Goal: Find specific page/section: Find specific page/section

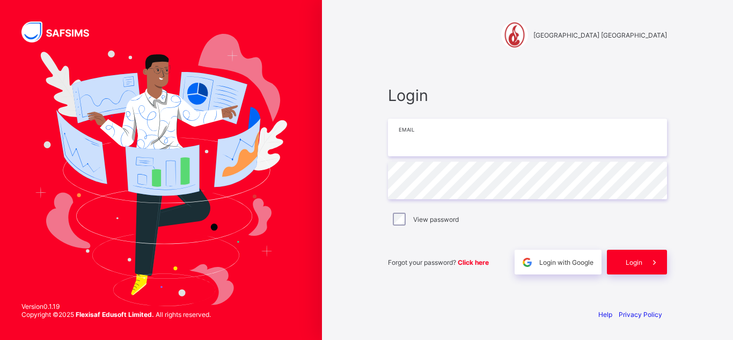
click at [421, 143] on input "email" at bounding box center [527, 138] width 279 height 38
click at [416, 141] on input "email" at bounding box center [527, 138] width 279 height 38
type input "**********"
click at [383, 182] on div "**********" at bounding box center [527, 180] width 301 height 239
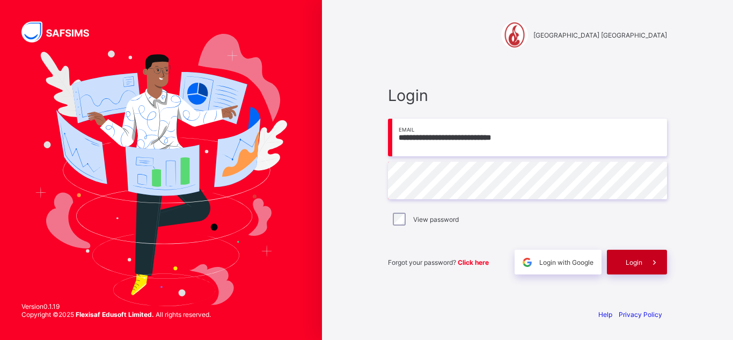
click at [637, 261] on span "Login" at bounding box center [634, 262] width 17 height 8
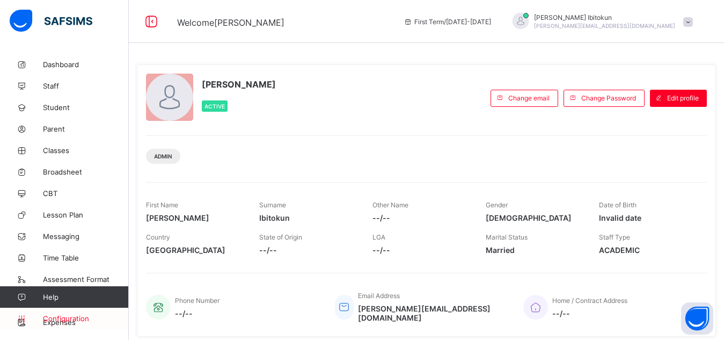
click at [82, 317] on span "Configuration" at bounding box center [85, 318] width 85 height 9
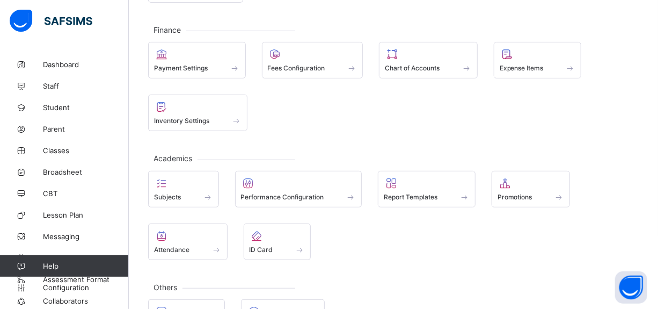
scroll to position [175, 0]
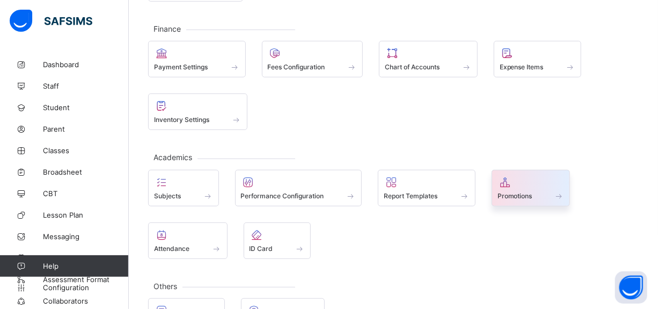
click at [508, 192] on span "Promotions" at bounding box center [515, 196] width 35 height 8
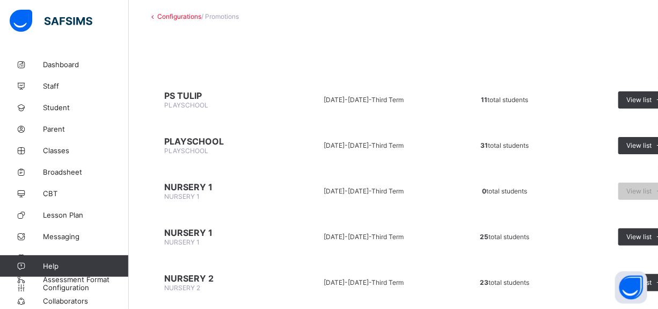
scroll to position [58, 0]
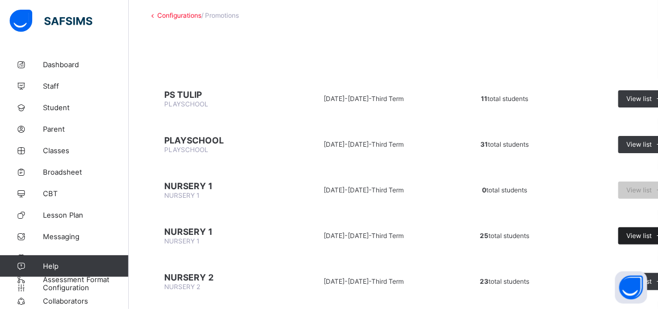
click at [628, 234] on span "View list" at bounding box center [638, 235] width 25 height 8
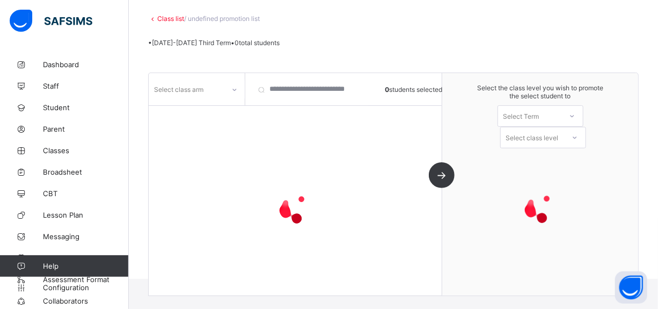
scroll to position [58, 0]
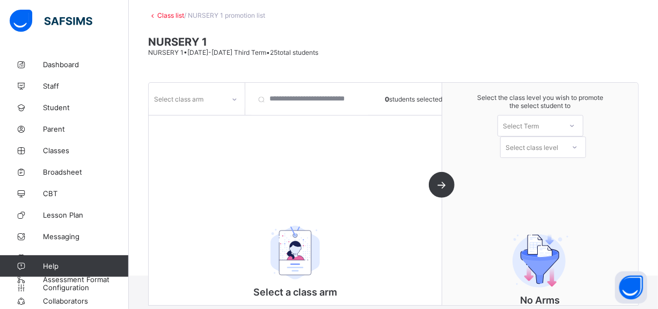
click at [232, 97] on icon at bounding box center [234, 99] width 6 height 11
click at [361, 57] on span at bounding box center [393, 58] width 491 height 5
click at [167, 18] on link "Class list" at bounding box center [170, 15] width 27 height 8
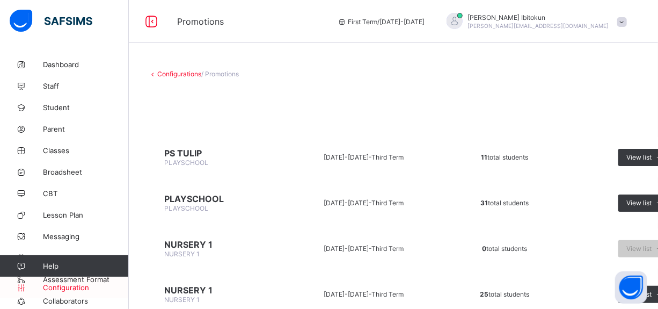
click at [55, 284] on span "Configuration" at bounding box center [85, 287] width 85 height 9
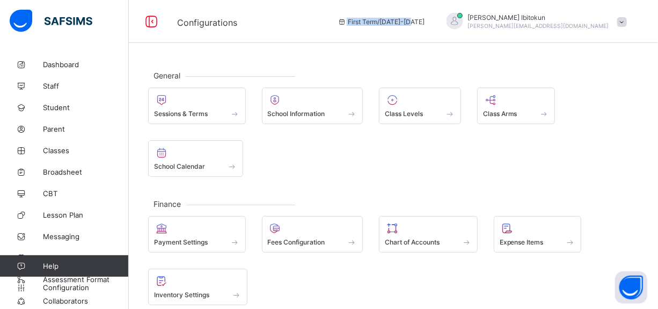
drag, startPoint x: 504, startPoint y: 17, endPoint x: 424, endPoint y: 24, distance: 80.8
click at [424, 24] on div "First Term / [DATE]-[DATE] Olufemi Ibitokun [EMAIL_ADDRESS][DOMAIN_NAME]" at bounding box center [495, 21] width 326 height 43
click at [430, 25] on div "First Term / [DATE]-[DATE]" at bounding box center [381, 21] width 98 height 43
drag, startPoint x: 497, startPoint y: 22, endPoint x: 424, endPoint y: 21, distance: 73.0
click at [424, 21] on span "First Term / [DATE]-[DATE]" at bounding box center [381, 22] width 87 height 8
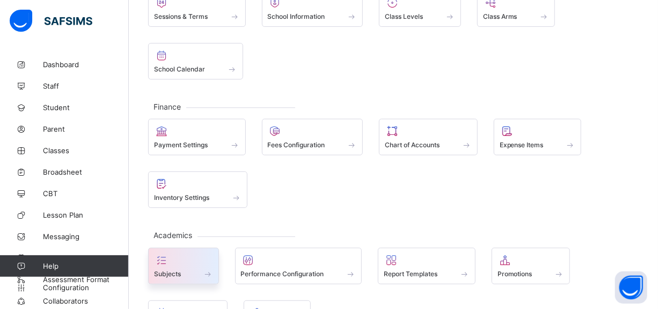
scroll to position [117, 0]
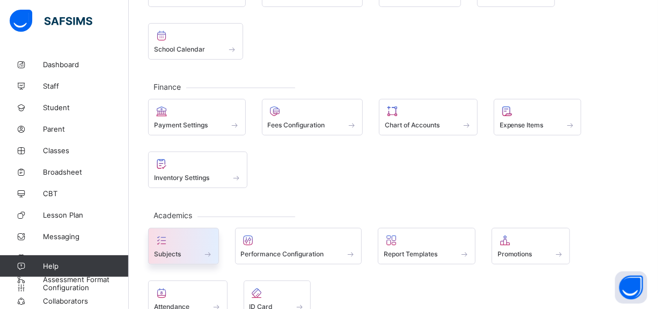
click at [167, 250] on span "Subjects" at bounding box center [167, 254] width 27 height 8
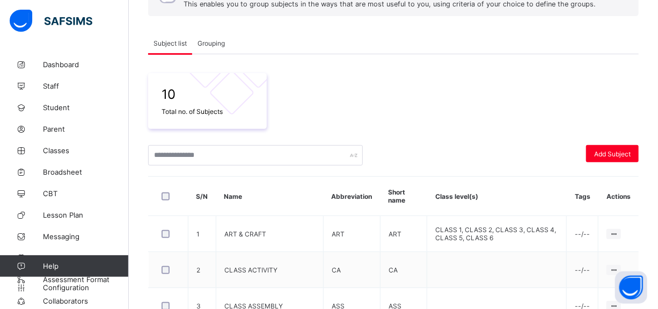
scroll to position [117, 0]
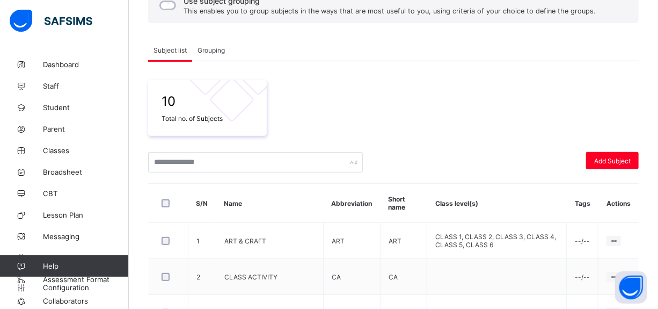
click at [203, 48] on span "Grouping" at bounding box center [210, 50] width 27 height 8
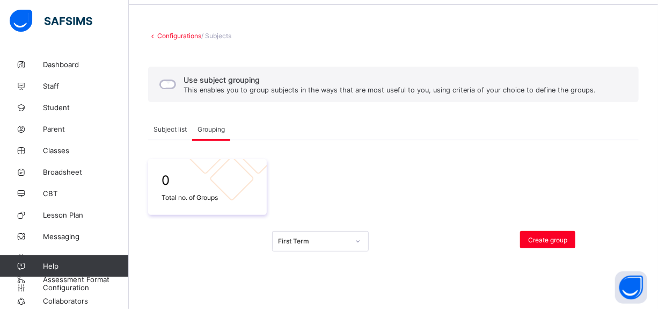
scroll to position [40, 0]
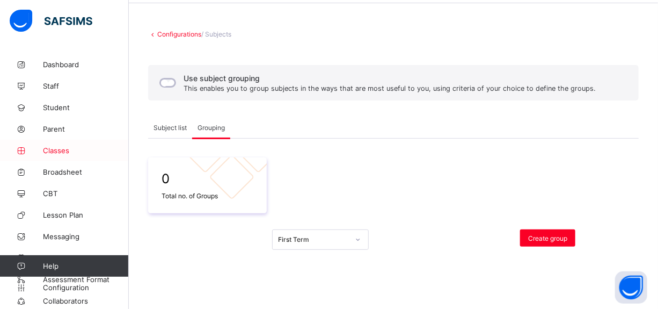
click at [54, 149] on span "Classes" at bounding box center [86, 150] width 86 height 9
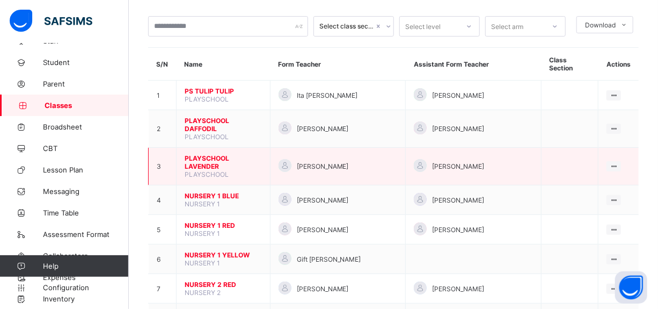
scroll to position [58, 0]
